Goal: Contribute content

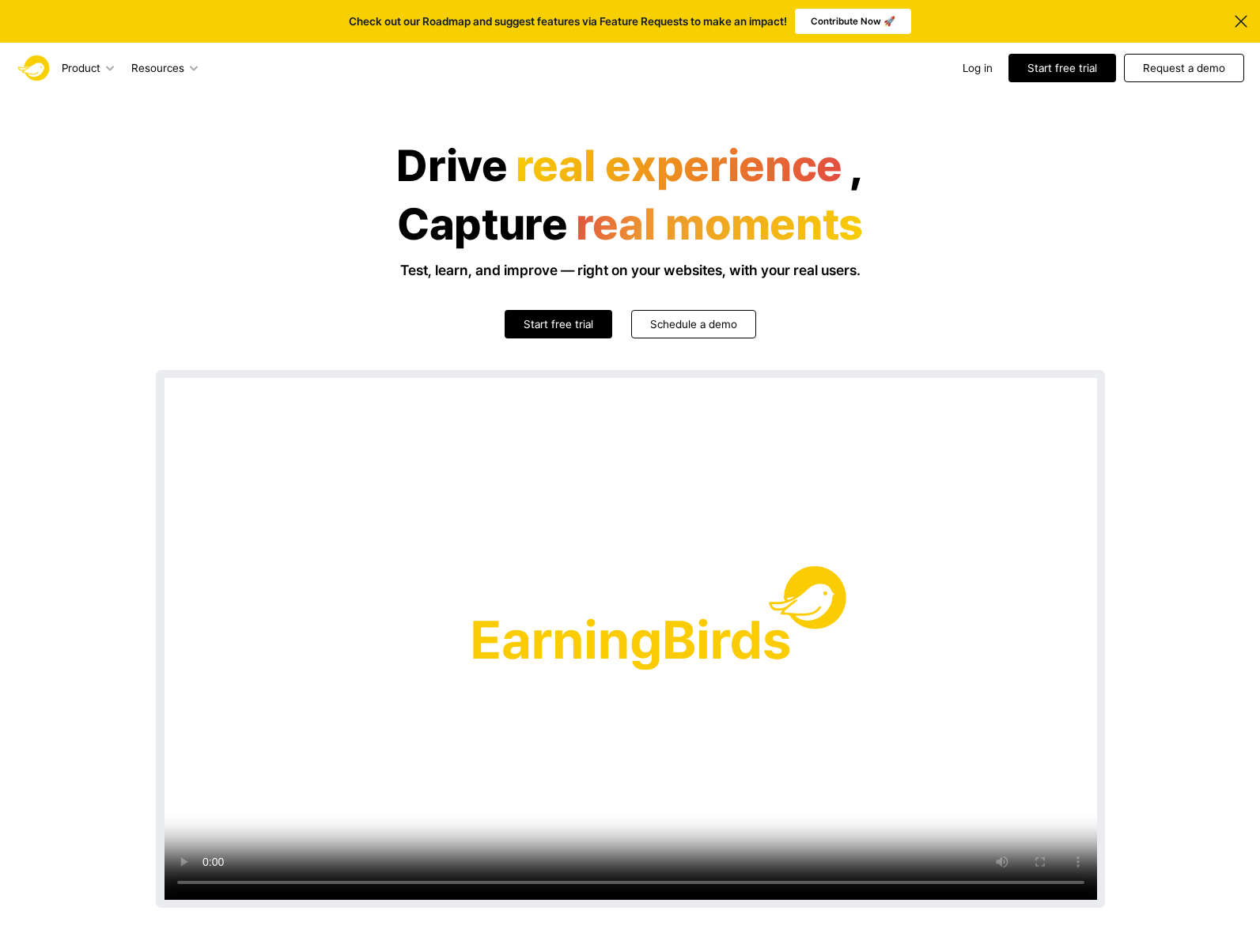
click at [883, 25] on p "Contribute Now 🚀" at bounding box center [852, 21] width 85 height 16
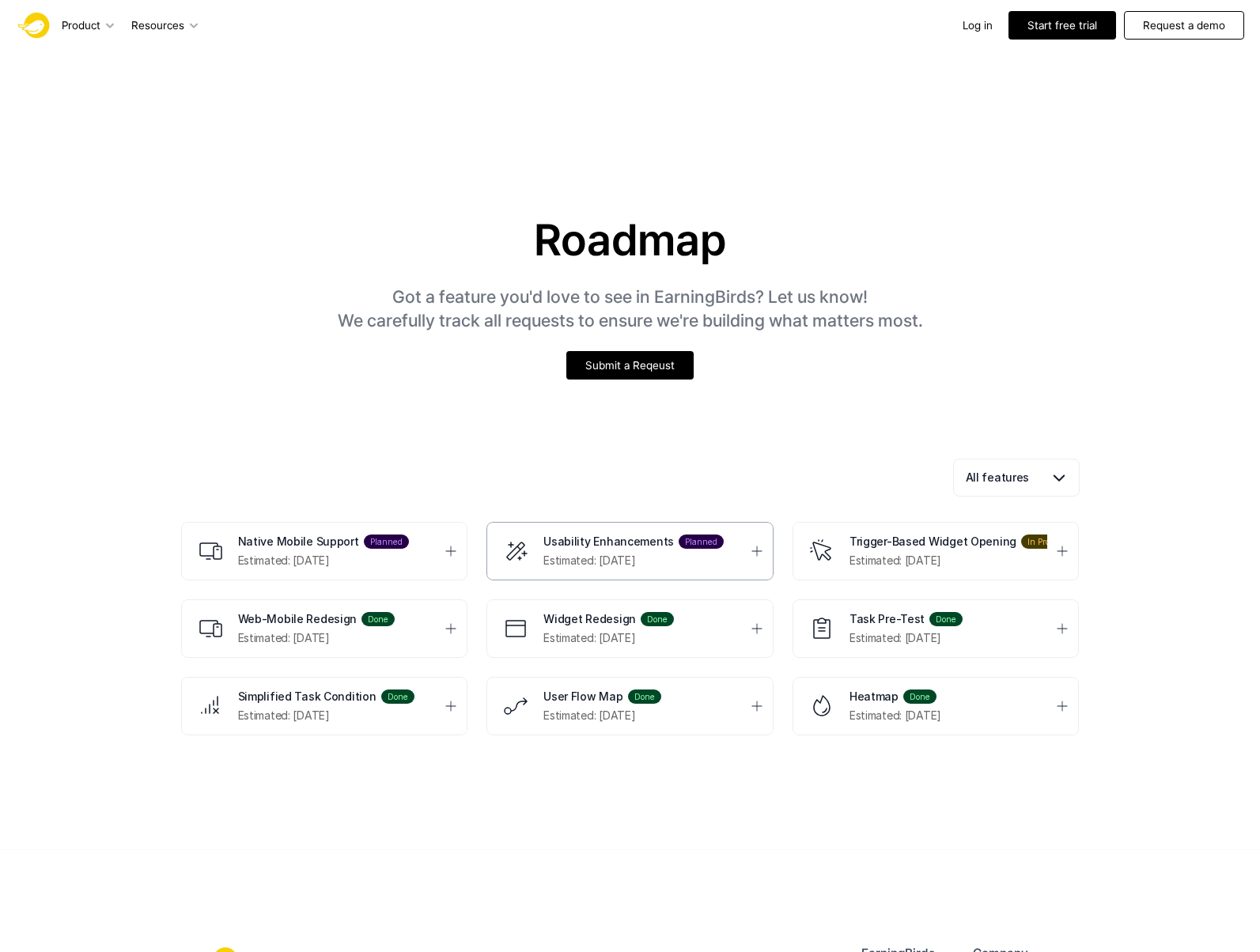
click at [756, 553] on icon at bounding box center [757, 551] width 14 height 14
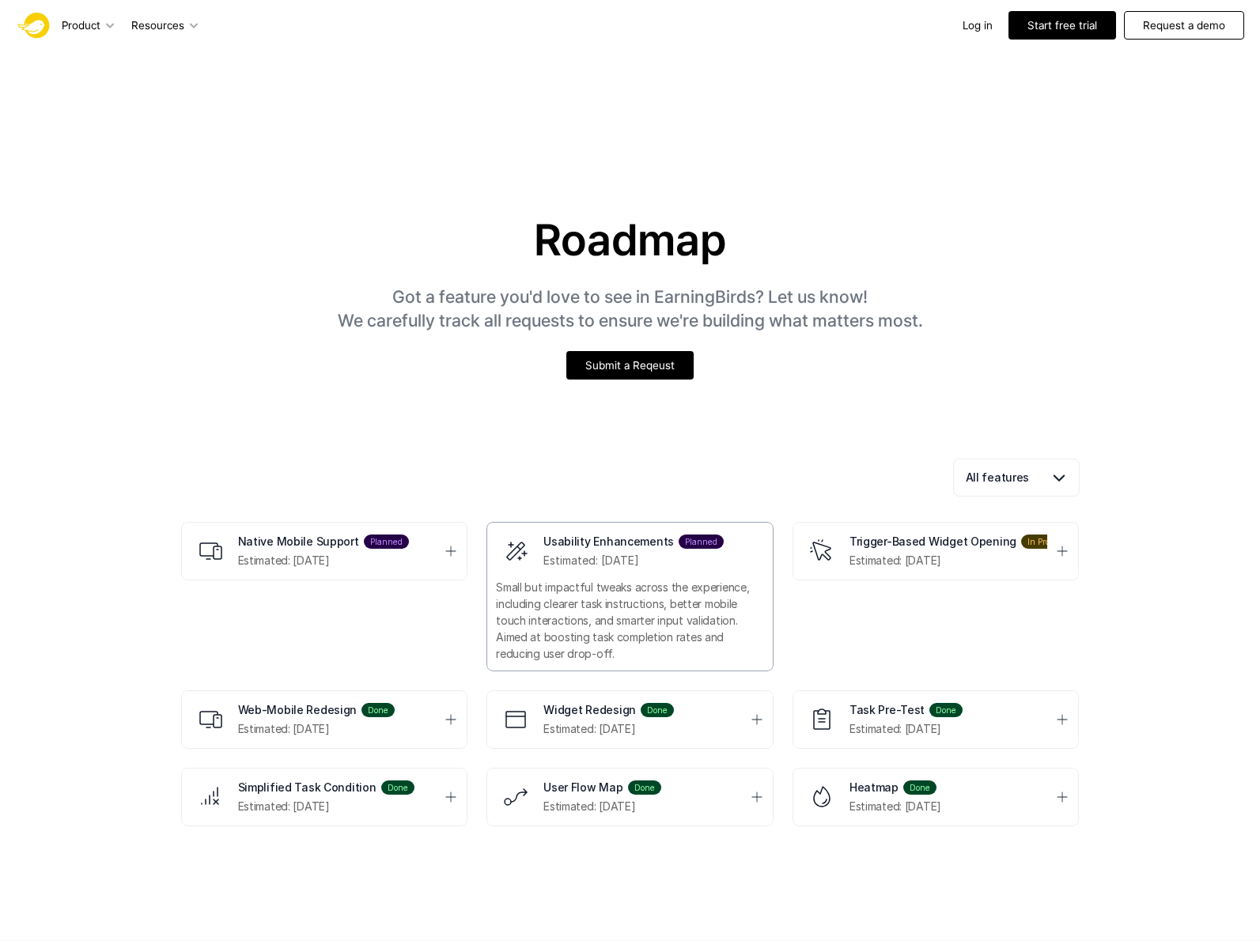
click at [756, 553] on icon at bounding box center [757, 551] width 14 height 14
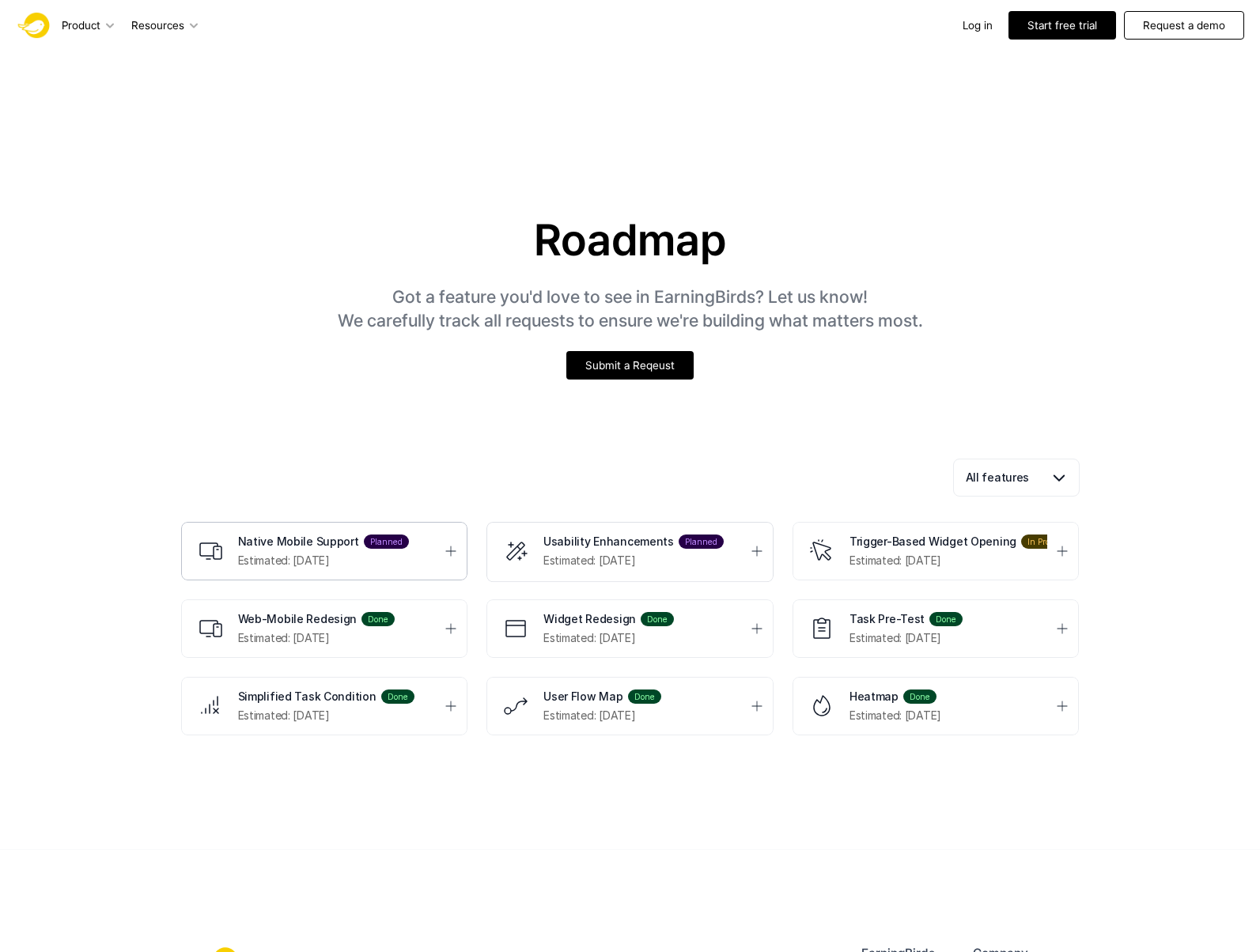
click at [435, 552] on div "Native Mobile Support Planned Estimated: [DATE]" at bounding box center [337, 550] width 198 height 34
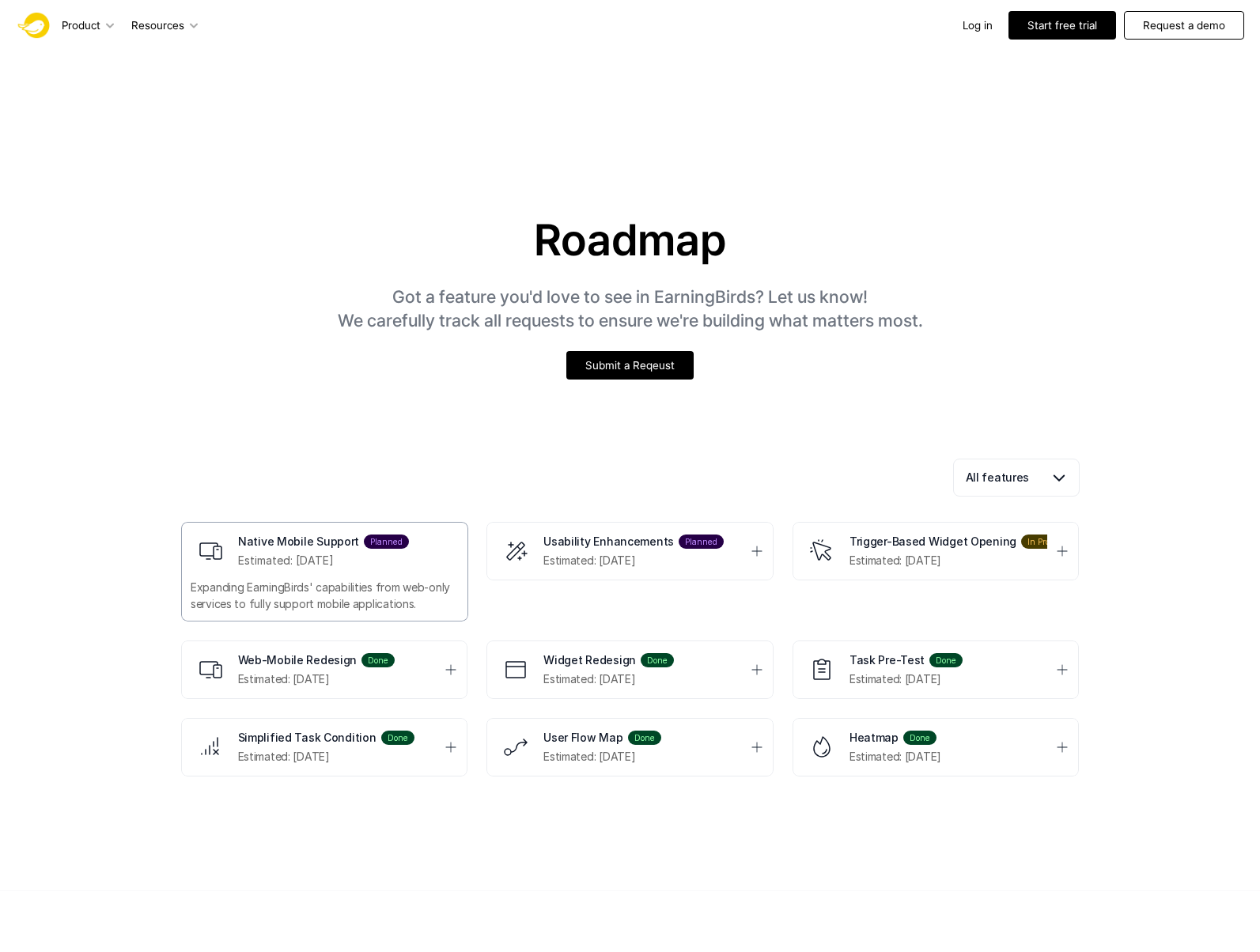
click at [435, 552] on div "Native Mobile Support Planned Estimated: [DATE]" at bounding box center [337, 550] width 198 height 34
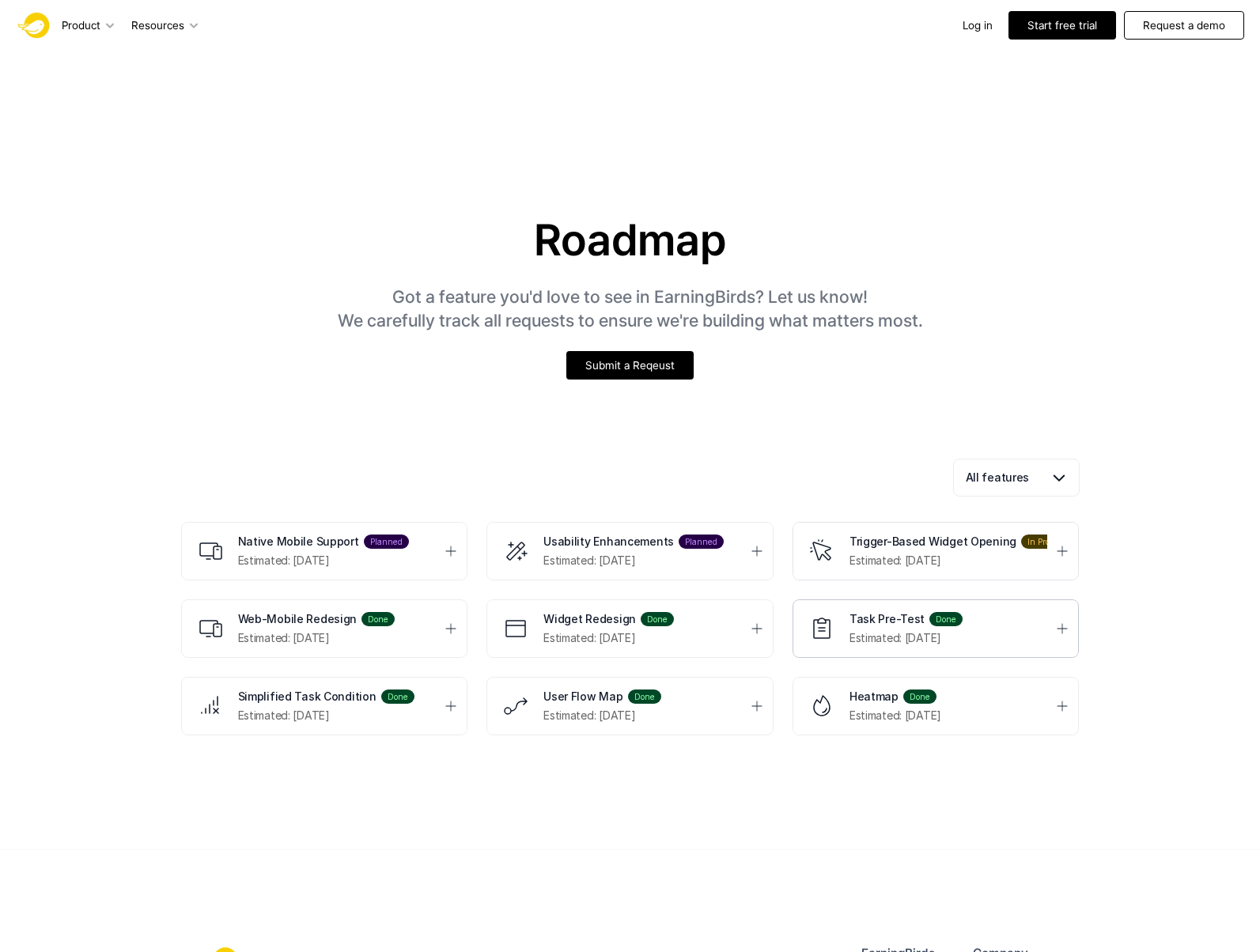
click at [933, 625] on div "Done" at bounding box center [946, 619] width 33 height 14
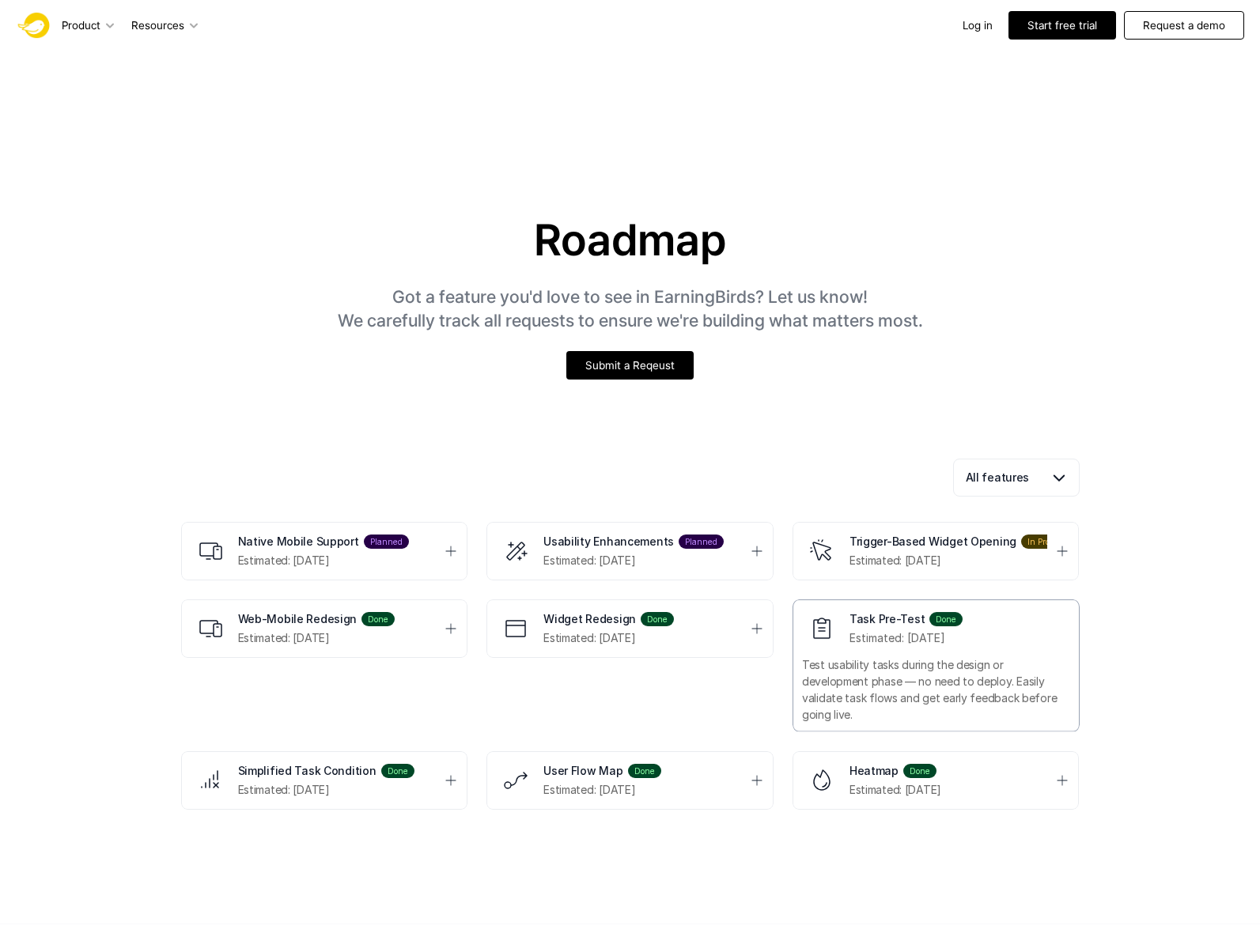
drag, startPoint x: 922, startPoint y: 629, endPoint x: 830, endPoint y: 631, distance: 92.0
click at [918, 629] on div "Task Pre-Test Done Estimated: [DATE]" at bounding box center [948, 628] width 198 height 34
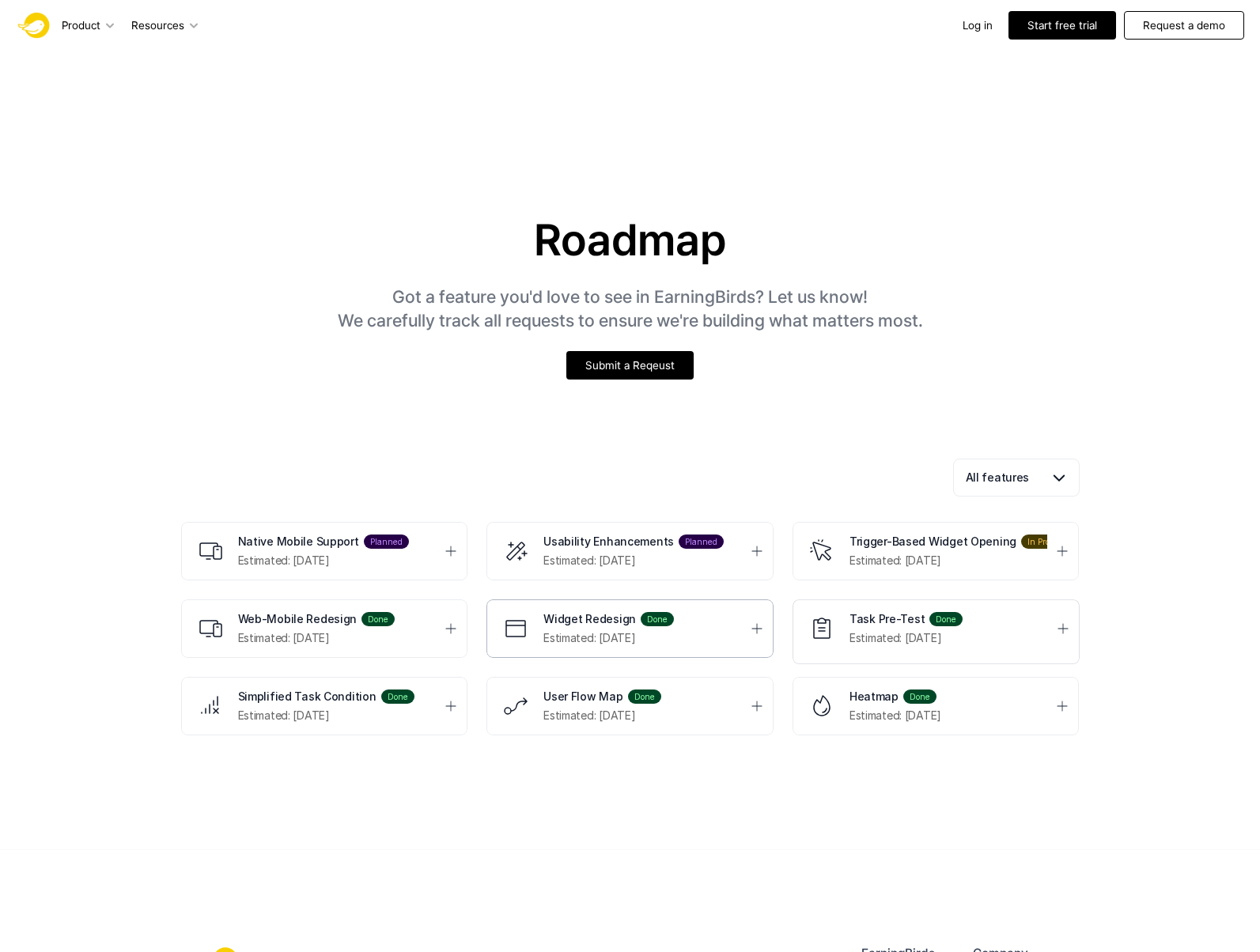
click at [673, 641] on div "Widget Redesign Done Estimated: [DATE]" at bounding box center [642, 628] width 198 height 34
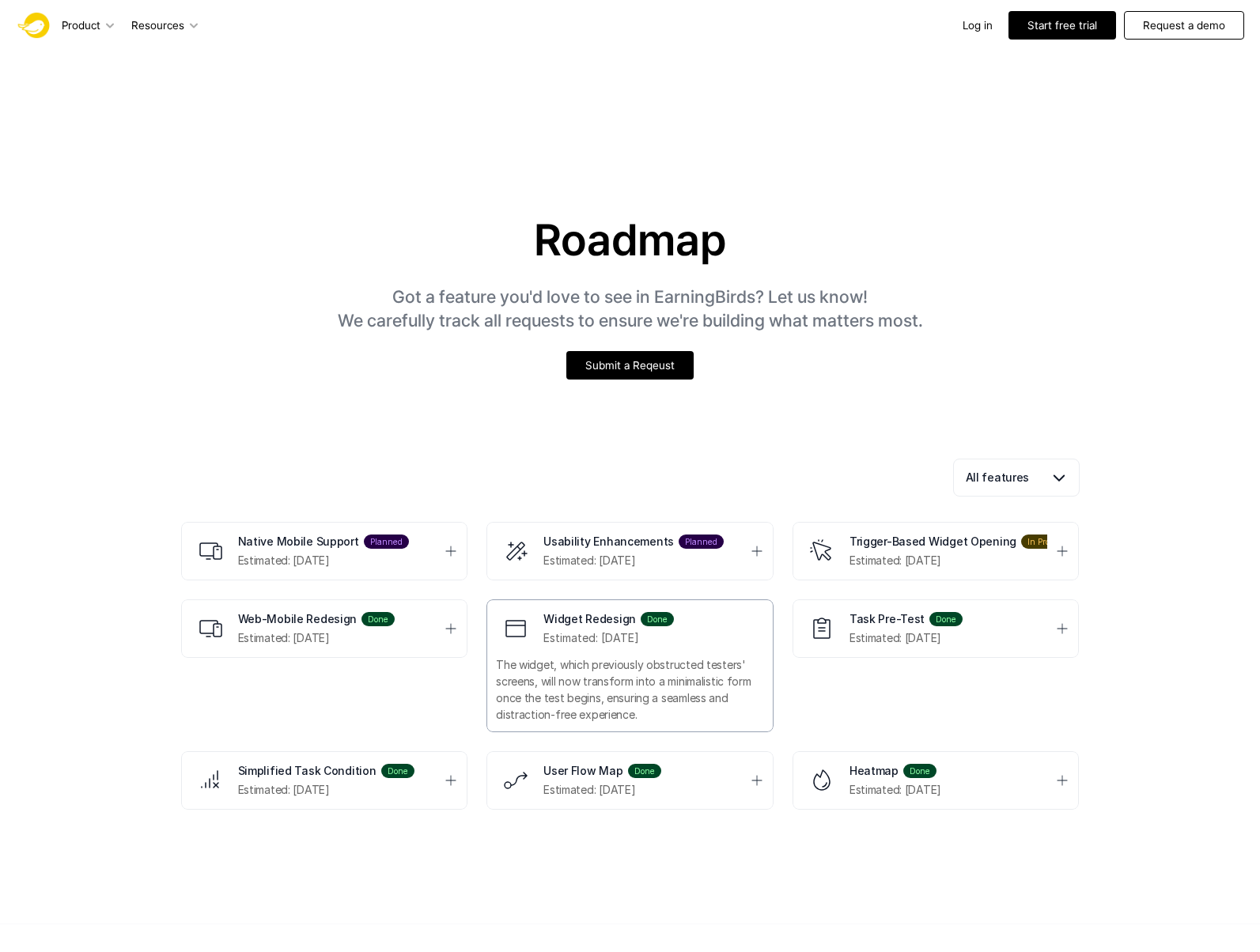
click at [673, 641] on div "Widget Redesign Done Estimated: [DATE]" at bounding box center [642, 628] width 198 height 34
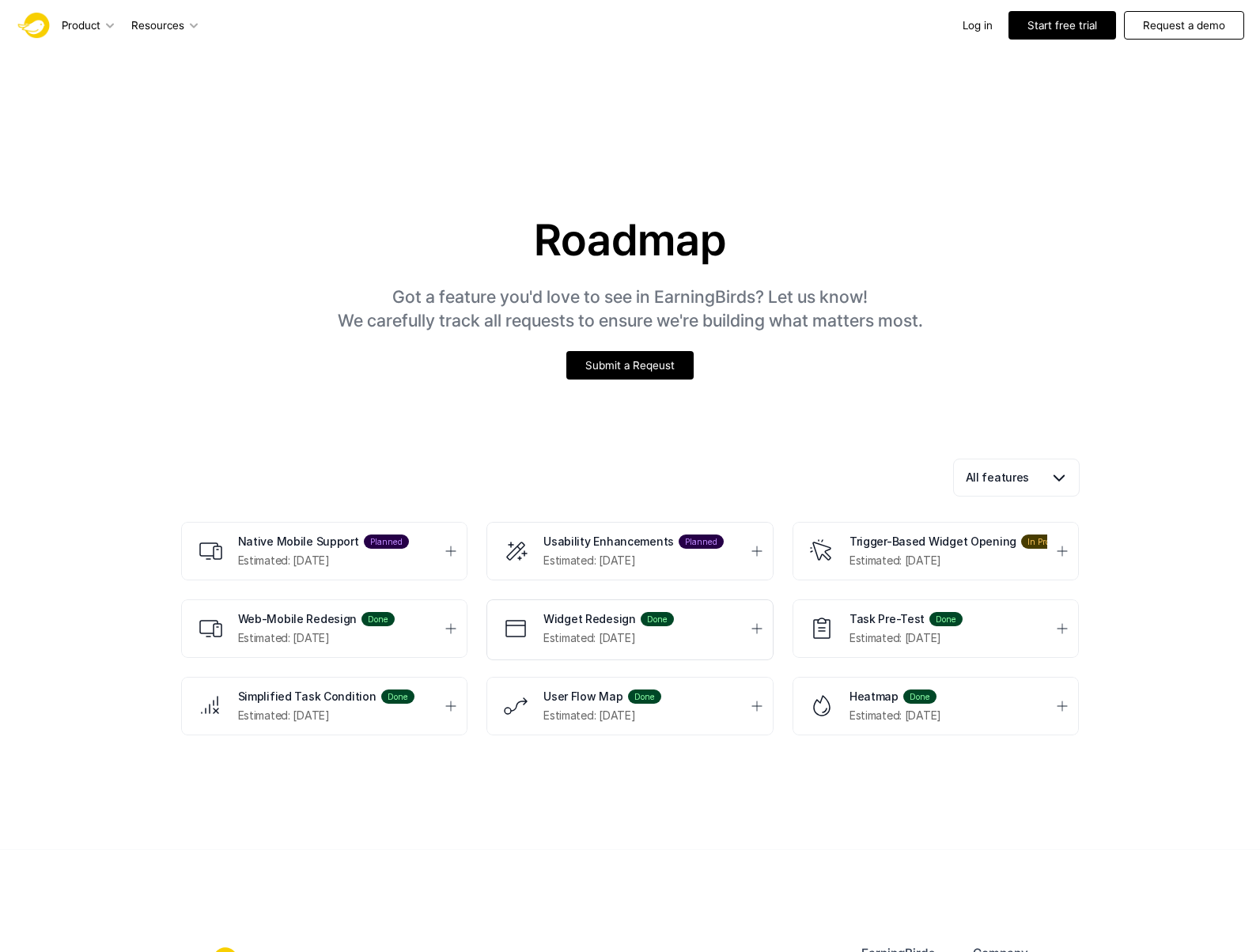
click at [856, 454] on div "All features Native Mobile Support Planned Estimated: [DATE] Usability Enhancem…" at bounding box center [630, 610] width 949 height 353
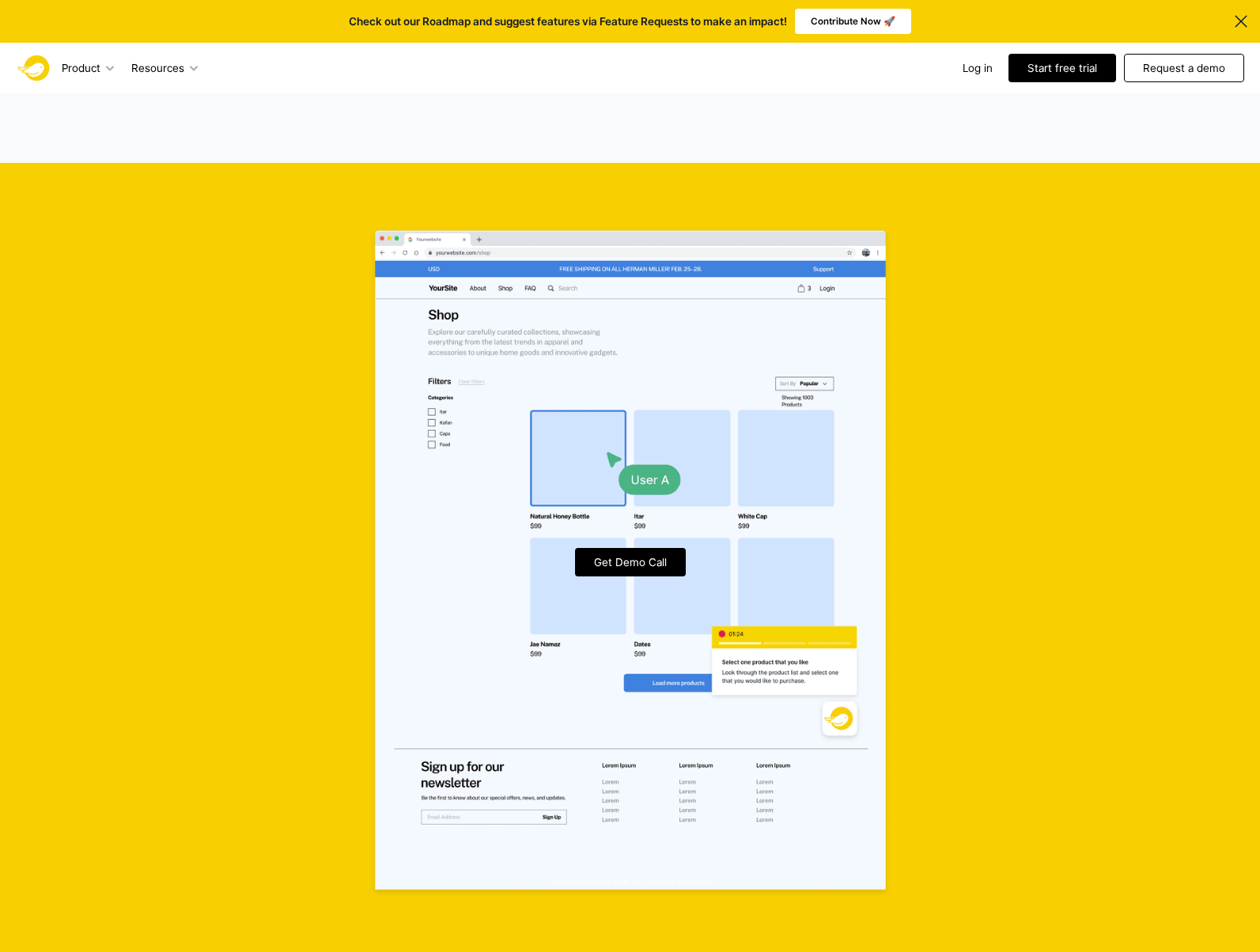
scroll to position [3592, 0]
